Goal: Navigation & Orientation: Understand site structure

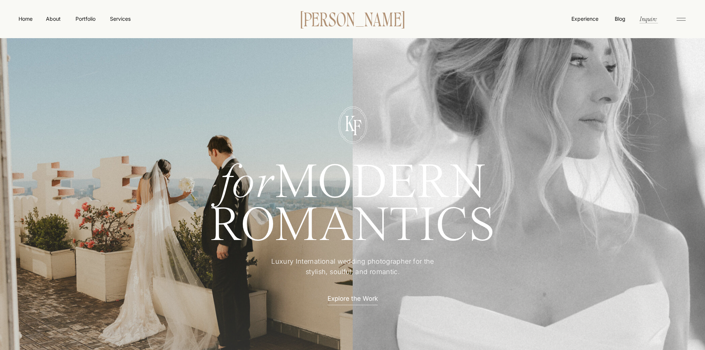
drag, startPoint x: 173, startPoint y: 260, endPoint x: 318, endPoint y: 19, distance: 282.0
click at [60, 21] on nav "About" at bounding box center [53, 18] width 17 height 7
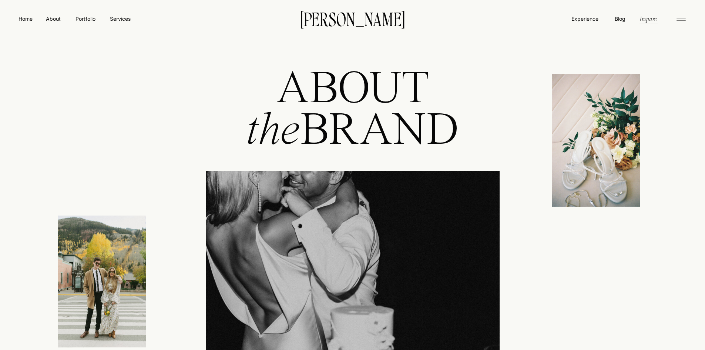
drag, startPoint x: 277, startPoint y: 224, endPoint x: 448, endPoint y: 34, distance: 256.1
click at [22, 23] on nav "Home" at bounding box center [25, 19] width 17 height 8
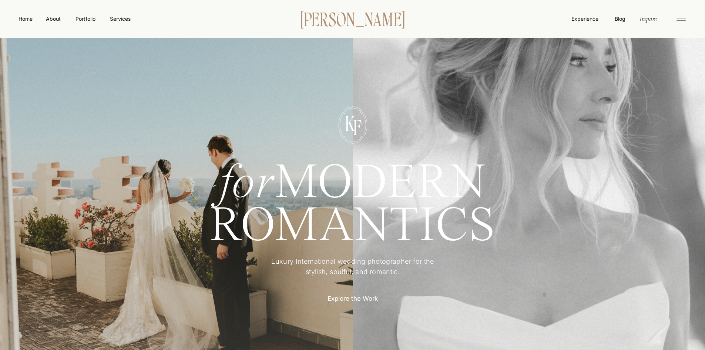
click at [327, 18] on p "[PERSON_NAME]" at bounding box center [352, 19] width 127 height 16
click at [22, 21] on nav "Home" at bounding box center [25, 19] width 17 height 8
